Goal: Find specific page/section: Find specific page/section

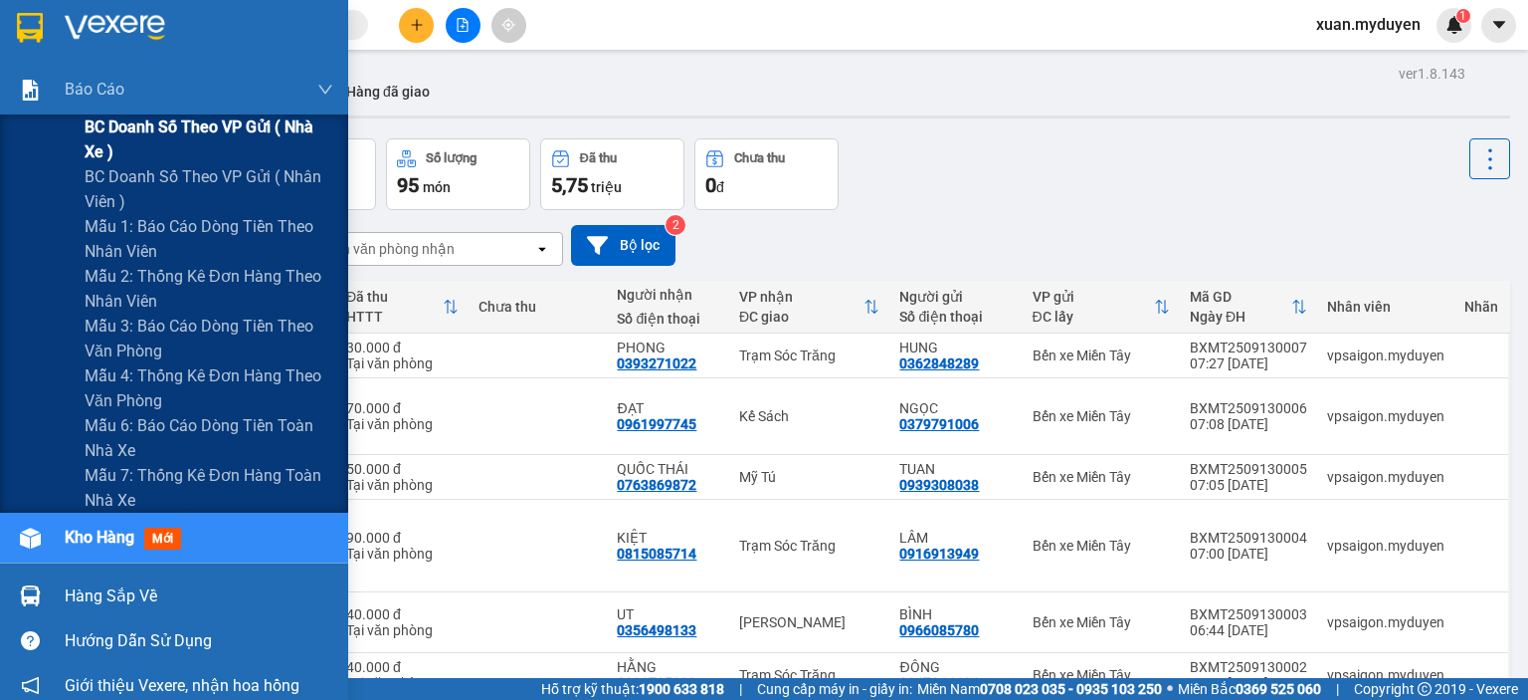
click at [141, 121] on span "BC doanh số theo VP gửi ( nhà xe )" at bounding box center [209, 139] width 249 height 50
